Goal: Task Accomplishment & Management: Manage account settings

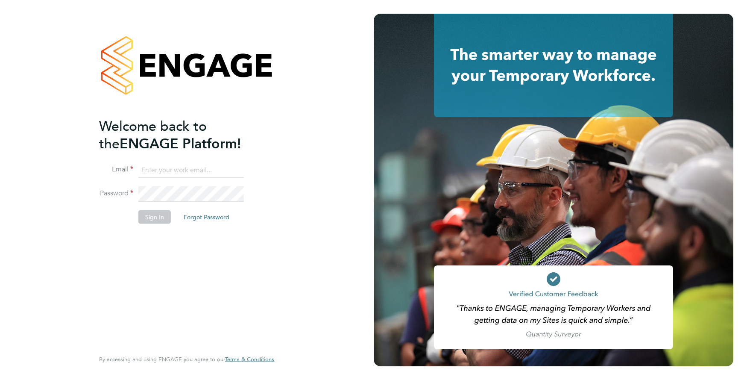
click at [170, 170] on input at bounding box center [190, 169] width 105 height 15
type input "[EMAIL_ADDRESS][DOMAIN_NAME]"
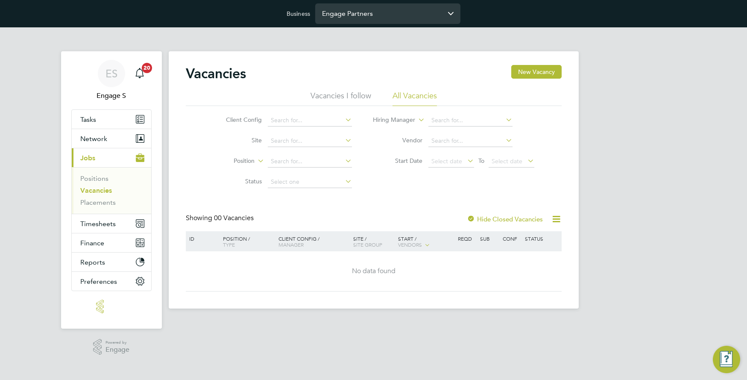
click at [346, 14] on input "Engage Partners" at bounding box center [387, 13] width 145 height 20
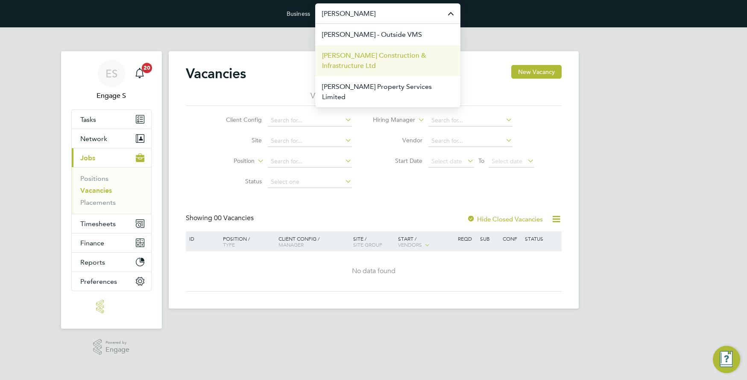
click at [353, 55] on span "Morgan Sindall Construction & Infrastructure Ltd" at bounding box center [388, 60] width 132 height 20
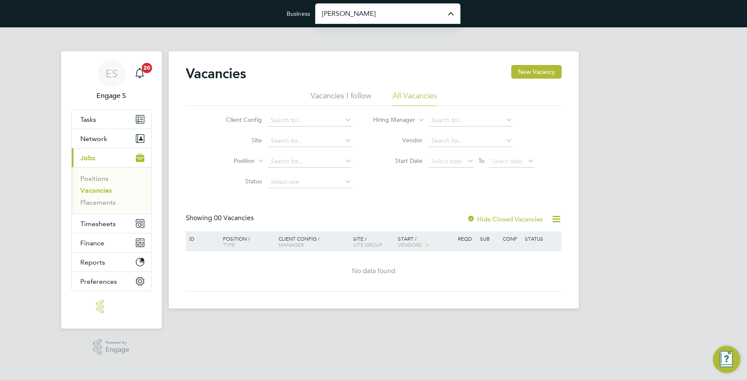
type input "Morgan Sindall Construction & Infrastructure Ltd"
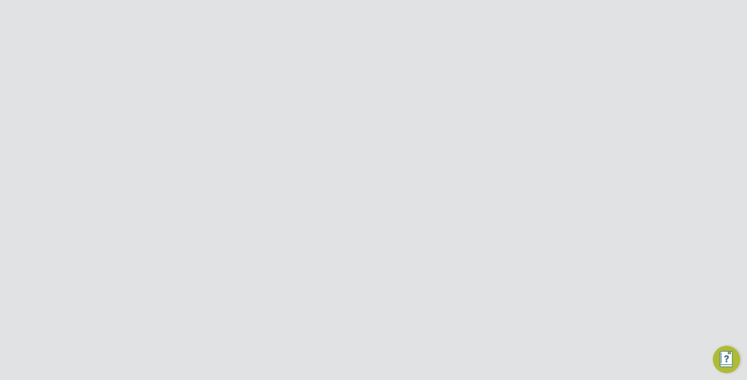
scroll to position [328, 0]
click at [240, 287] on span "Document Controller" at bounding box center [236, 294] width 26 height 15
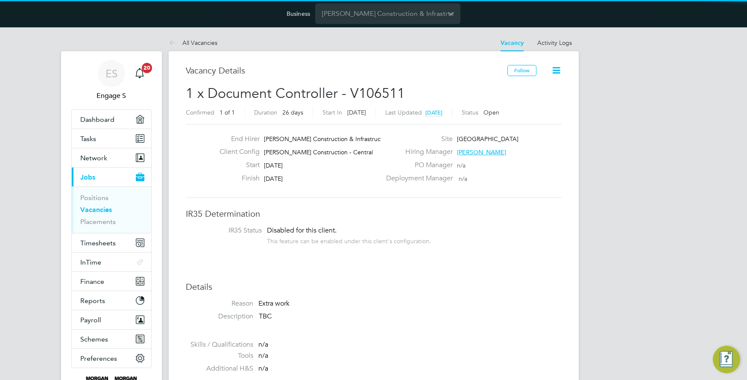
scroll to position [15, 89]
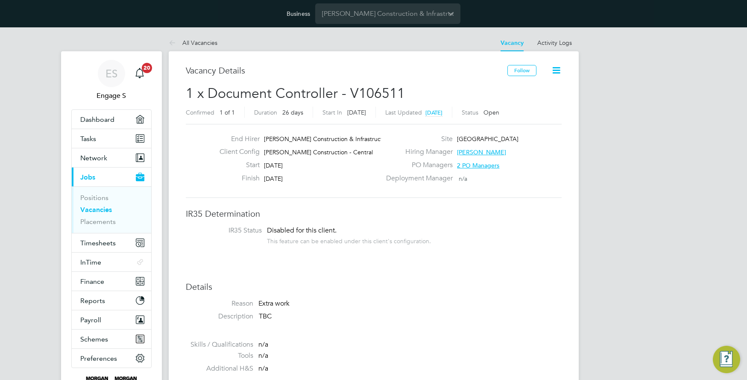
click at [554, 70] on icon at bounding box center [556, 70] width 11 height 11
click at [535, 101] on li "Update Status" at bounding box center [535, 103] width 50 height 12
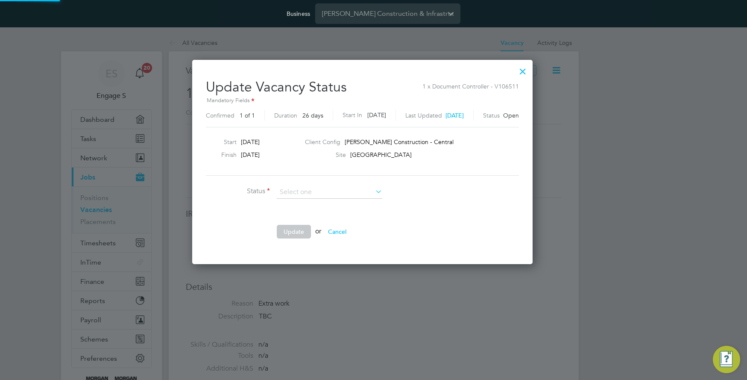
scroll to position [204, 362]
click at [307, 201] on li "Completed" at bounding box center [329, 203] width 106 height 11
type input "Completed"
click at [374, 190] on icon at bounding box center [374, 191] width 0 height 12
click at [366, 192] on input at bounding box center [329, 192] width 105 height 13
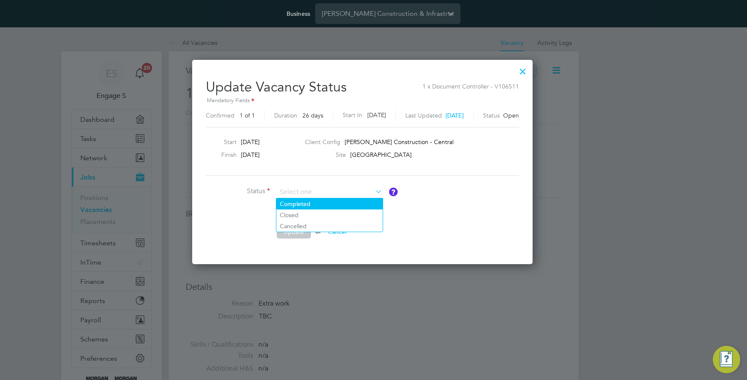
click at [298, 205] on li "Completed" at bounding box center [329, 203] width 106 height 11
type input "Completed"
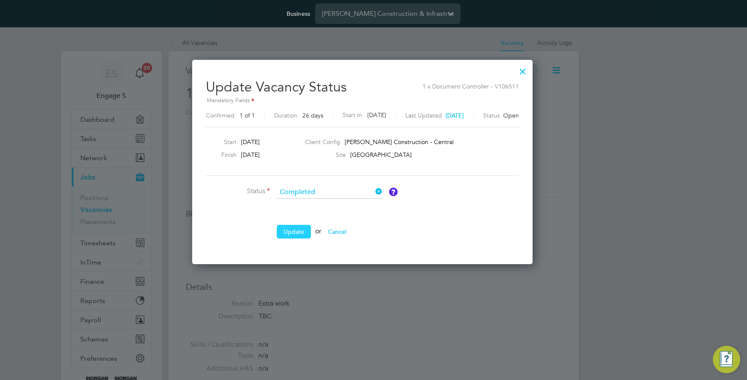
click at [298, 230] on button "Update" at bounding box center [294, 232] width 34 height 14
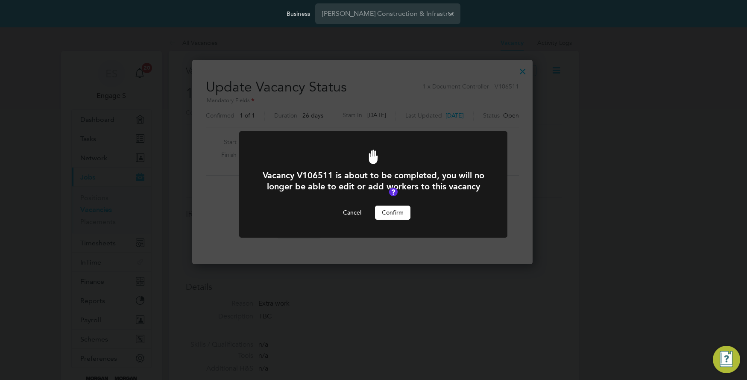
click at [397, 219] on button "Confirm" at bounding box center [392, 212] width 35 height 14
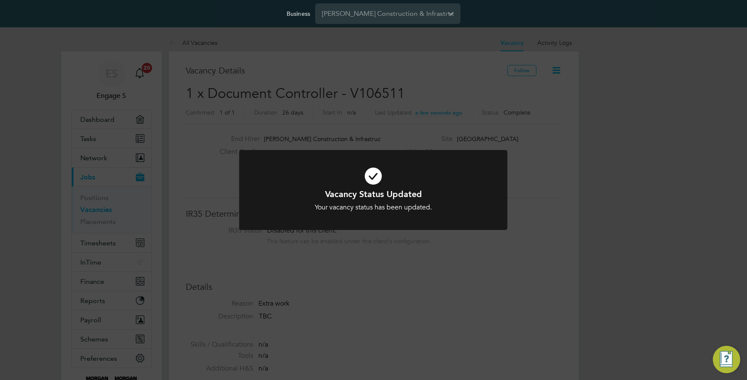
scroll to position [25, 60]
click at [606, 132] on div "Vacancy Status Updated Your vacancy status has been updated. Cancel Okay" at bounding box center [373, 190] width 747 height 380
